Goal: Information Seeking & Learning: Learn about a topic

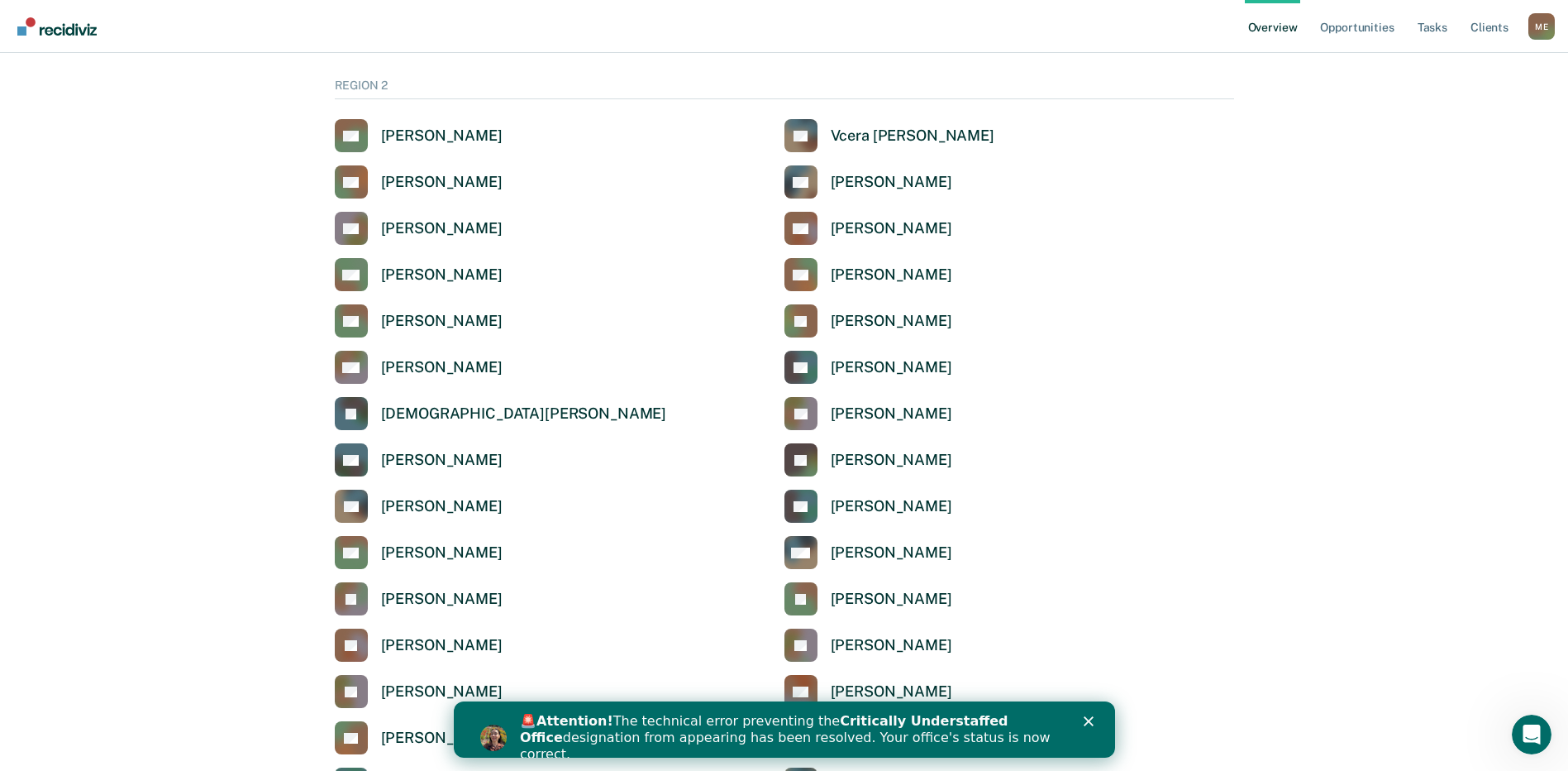
scroll to position [1157, 0]
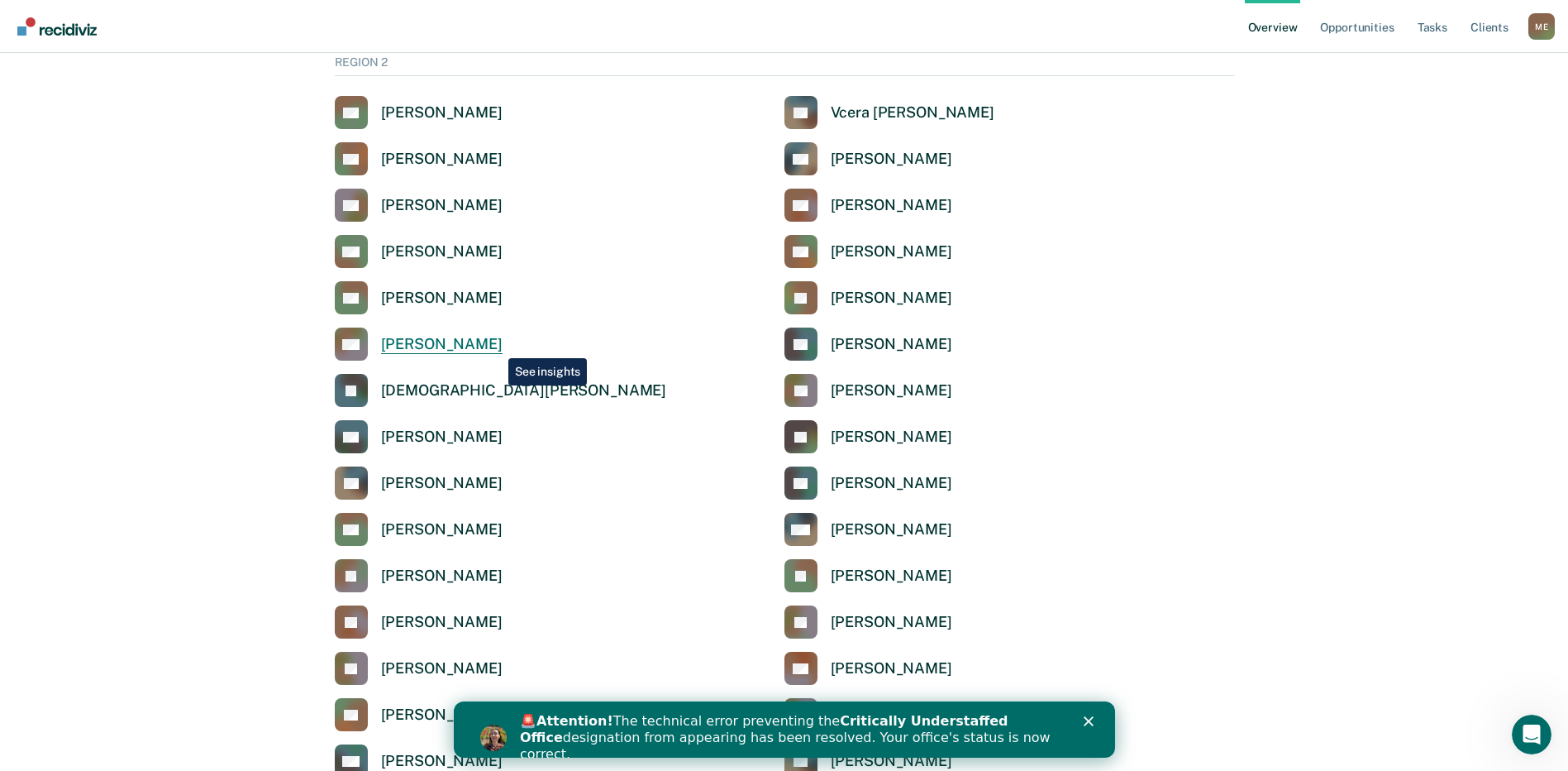
click at [496, 346] on div "[PERSON_NAME]" at bounding box center [442, 345] width 122 height 19
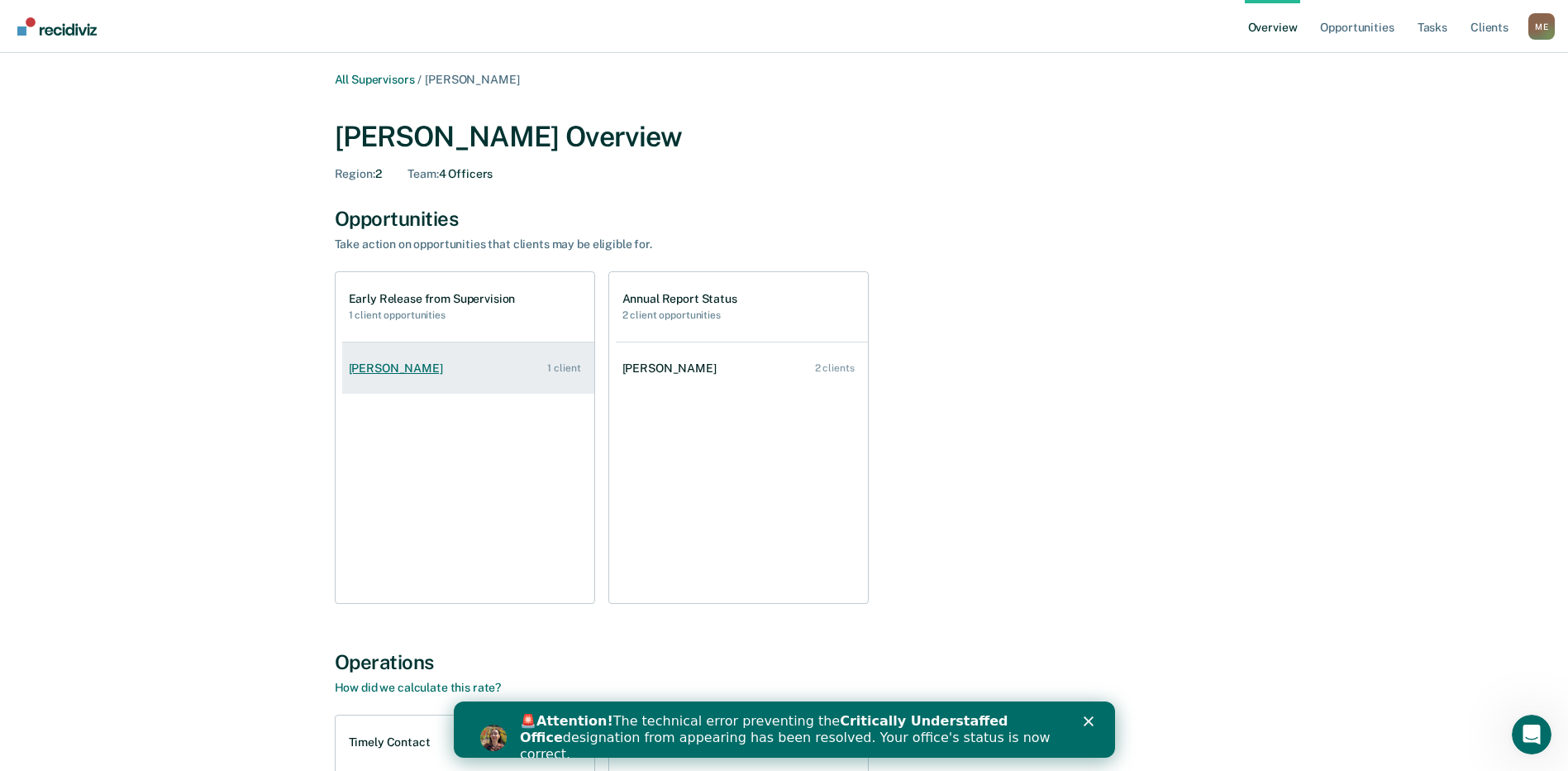
click at [436, 371] on div "[PERSON_NAME]" at bounding box center [399, 369] width 101 height 14
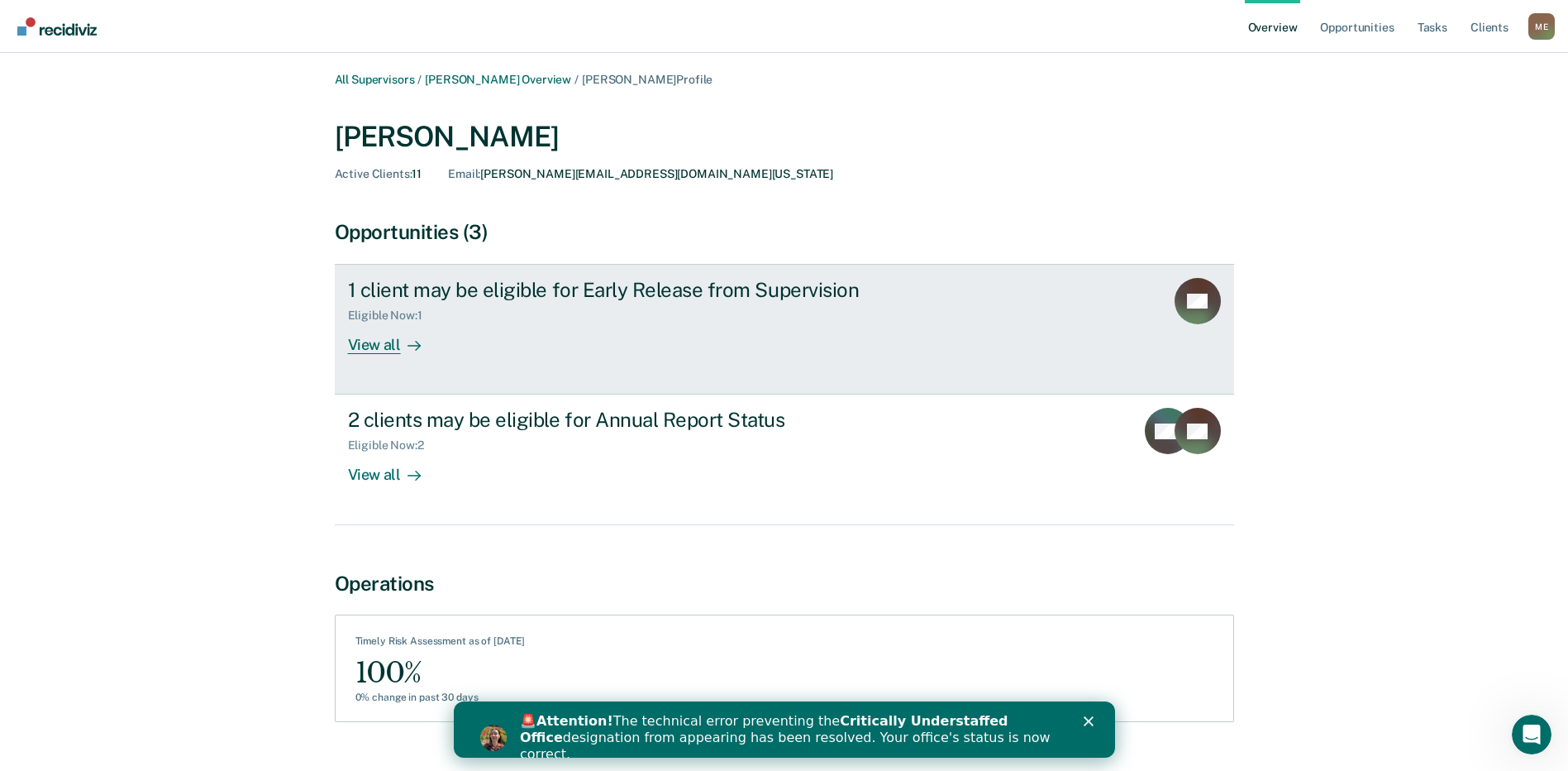
click at [370, 341] on div "View all" at bounding box center [394, 339] width 93 height 33
